Goal: Information Seeking & Learning: Find specific fact

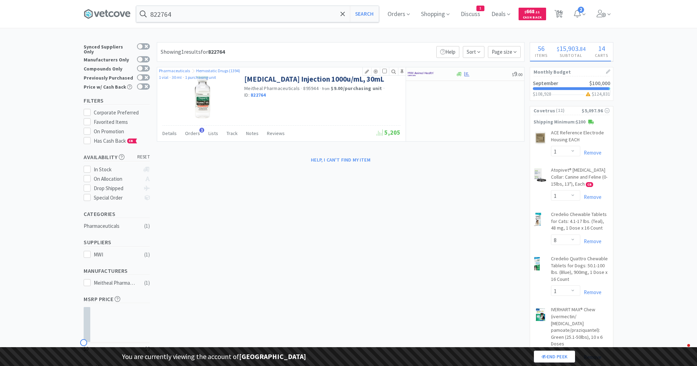
select select "1"
select select "8"
select select "1"
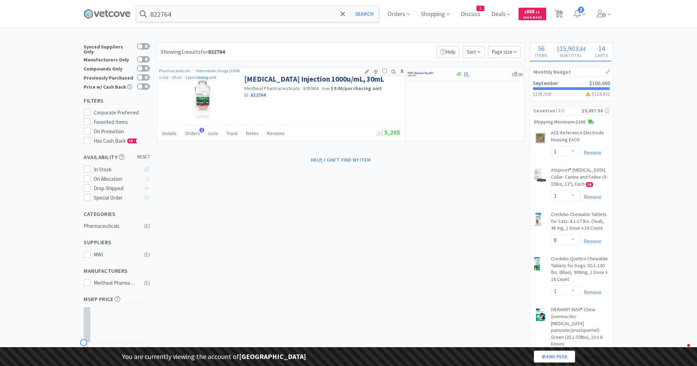
select select "1"
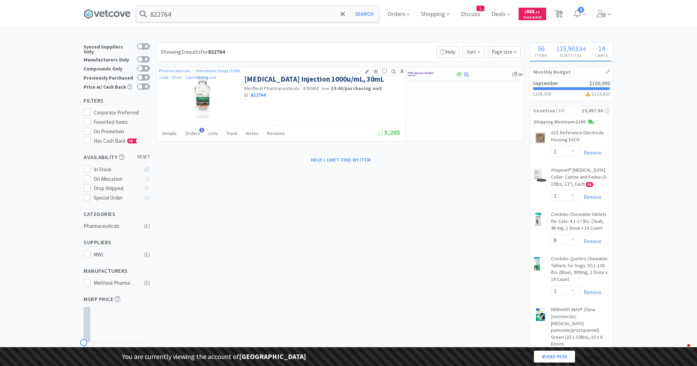
select select "2"
select select "1"
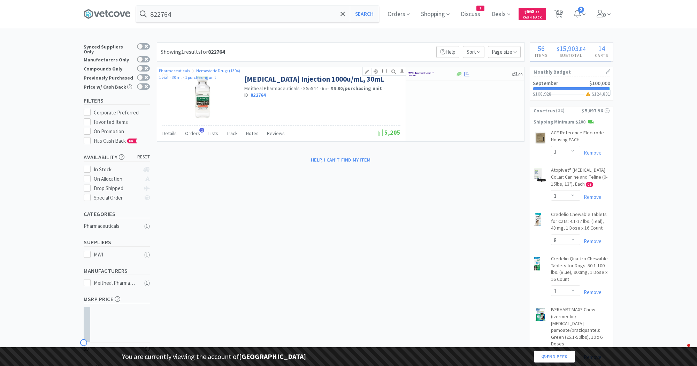
select select "1"
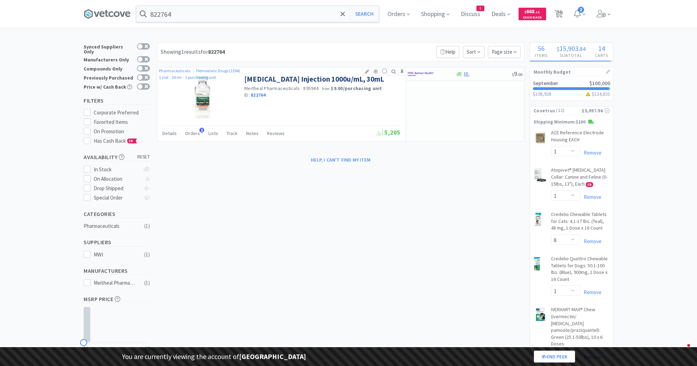
select select "1"
select select "2"
select select "1"
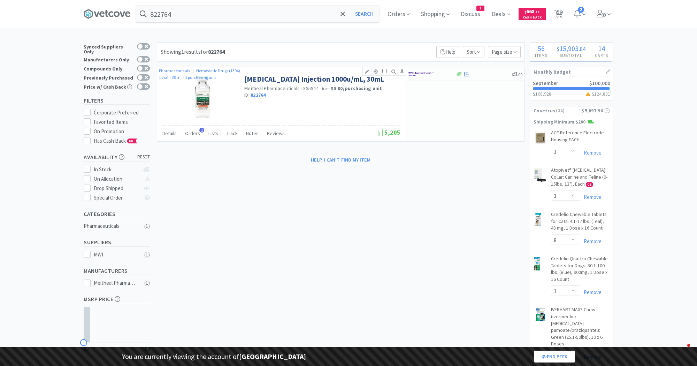
select select "1"
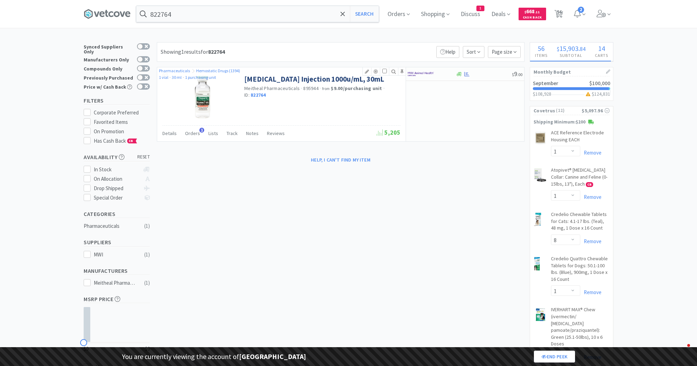
select select "1"
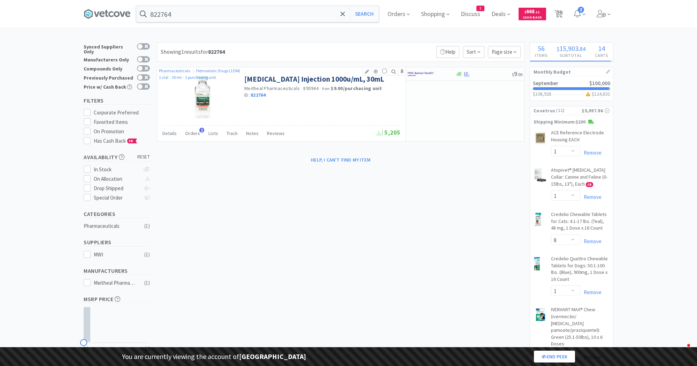
select select "1"
select select "10"
select select "1"
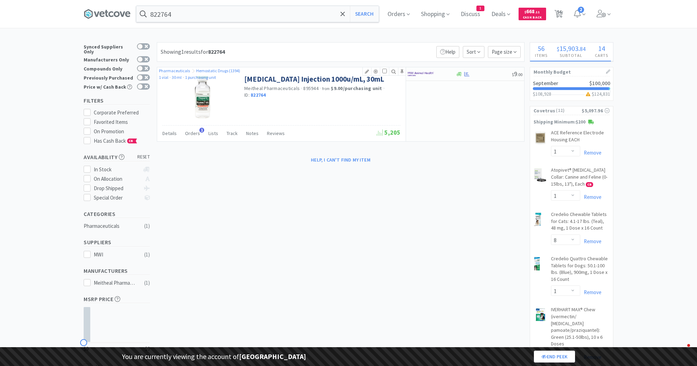
select select "1"
select select "3"
select select "2"
select select "3"
select select "2"
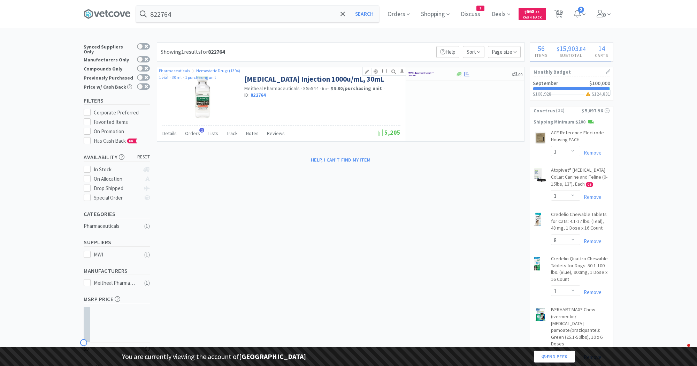
select select "2"
select select "1"
select select "10"
select select "1"
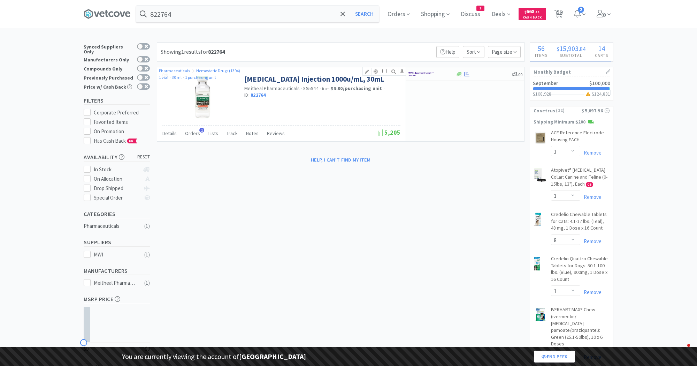
select select "2"
select select "1"
select select "2"
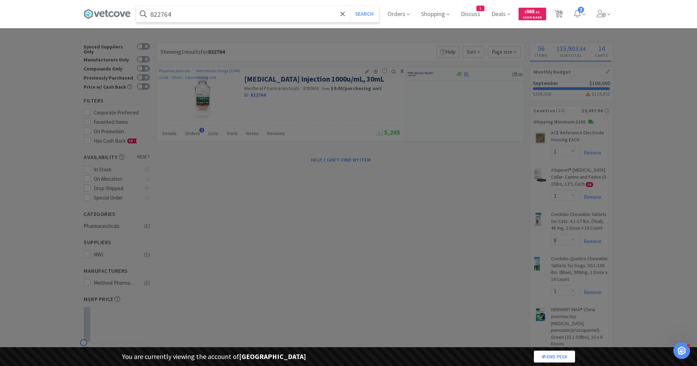
click at [249, 15] on input "822764" at bounding box center [257, 14] width 243 height 16
paste input "068112"
type input "068112"
click at [350, 6] on button "Search" at bounding box center [364, 14] width 29 height 16
